Goal: Communication & Community: Answer question/provide support

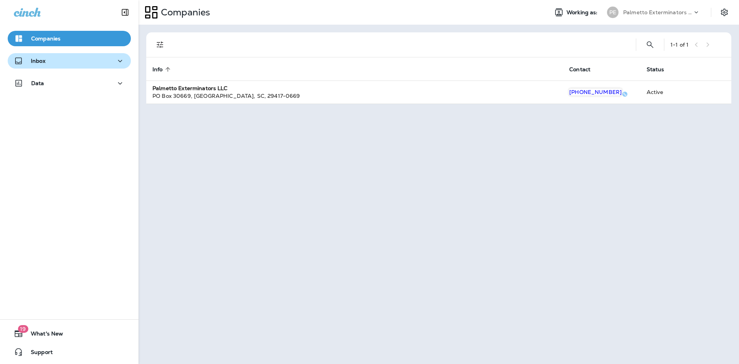
click at [70, 64] on div "Inbox" at bounding box center [69, 61] width 111 height 10
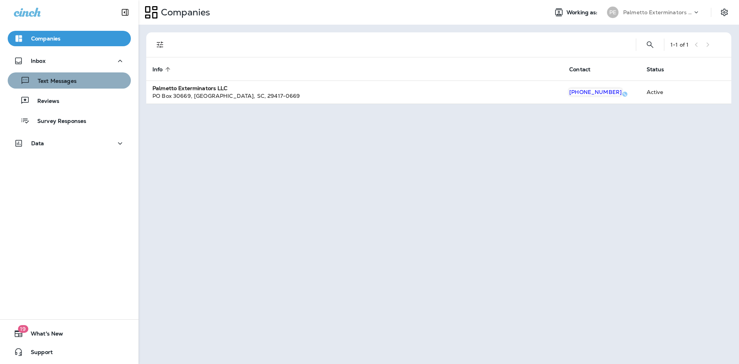
click at [86, 85] on div "Text Messages" at bounding box center [69, 81] width 117 height 12
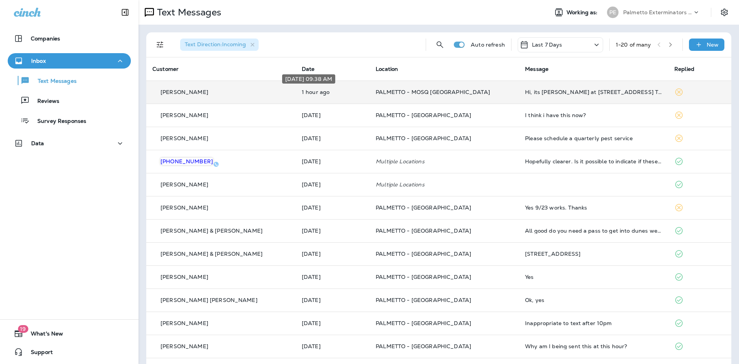
click at [336, 91] on p "1 hour ago" at bounding box center [333, 92] width 62 height 6
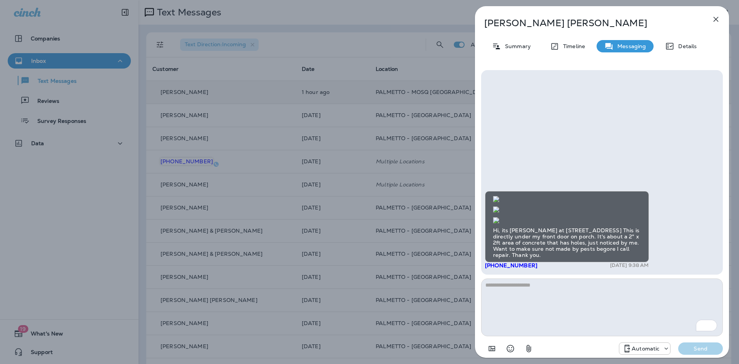
click at [499, 217] on img at bounding box center [496, 220] width 6 height 6
click at [499, 196] on img at bounding box center [496, 199] width 6 height 6
click at [499, 212] on img at bounding box center [496, 209] width 6 height 6
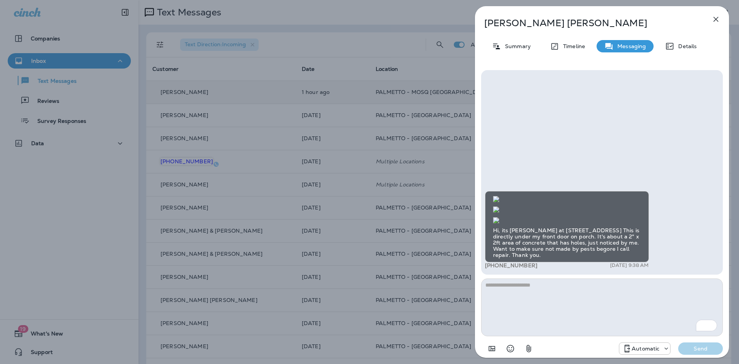
click at [499, 217] on img at bounding box center [496, 220] width 6 height 6
